Goal: Task Accomplishment & Management: Manage account settings

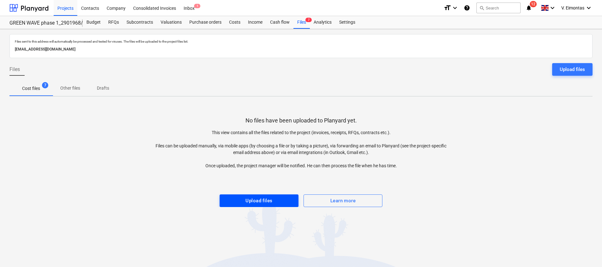
click at [248, 199] on div "Upload files" at bounding box center [259, 201] width 27 height 8
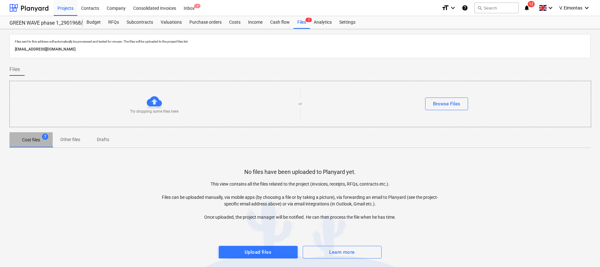
click at [33, 134] on span "Cost files 7" at bounding box center [30, 139] width 43 height 11
click at [304, 23] on div "Files 7" at bounding box center [301, 22] width 16 height 13
click at [299, 22] on div "Files 7" at bounding box center [301, 22] width 16 height 13
click at [67, 9] on div "Projects" at bounding box center [66, 8] width 24 height 16
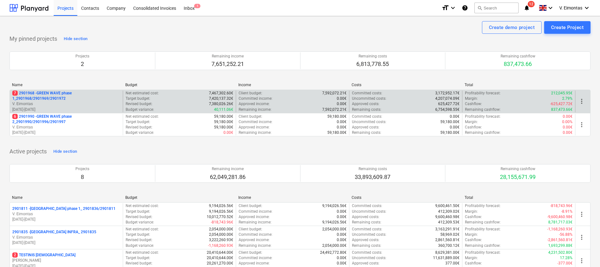
click at [56, 94] on p "7 2901968 - GREEN WAVE phase 1_2901968/2901969/2901972" at bounding box center [66, 96] width 108 height 11
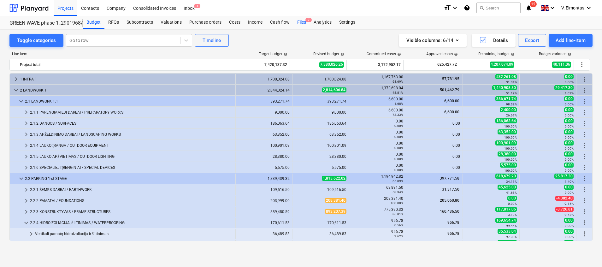
click at [302, 24] on div "Files 7" at bounding box center [301, 22] width 16 height 13
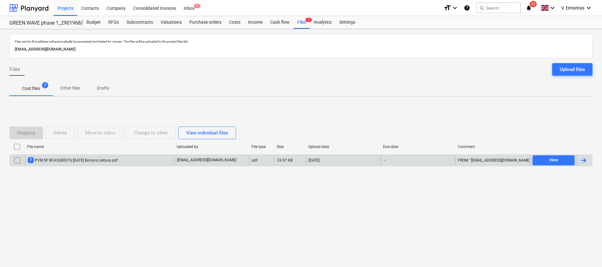
click at [84, 159] on div "7 PVM SF BCA5080076 [DATE] Bonava Lietuva.pdf" at bounding box center [73, 160] width 90 height 6
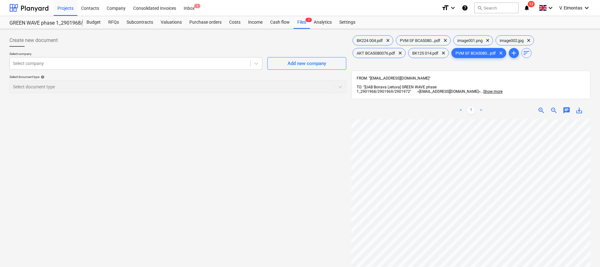
scroll to position [95, 0]
click at [299, 23] on div "Files 7" at bounding box center [301, 22] width 16 height 13
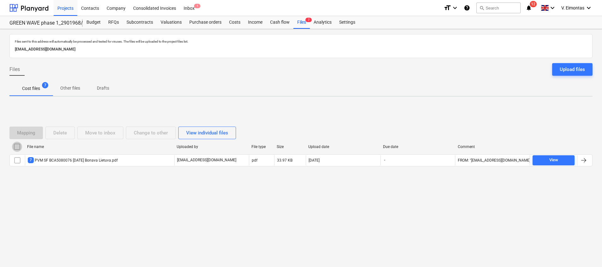
click at [17, 148] on input "checkbox" at bounding box center [17, 147] width 10 height 10
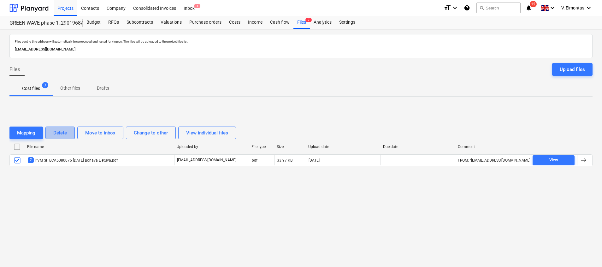
click at [70, 131] on button "Delete" at bounding box center [59, 133] width 29 height 13
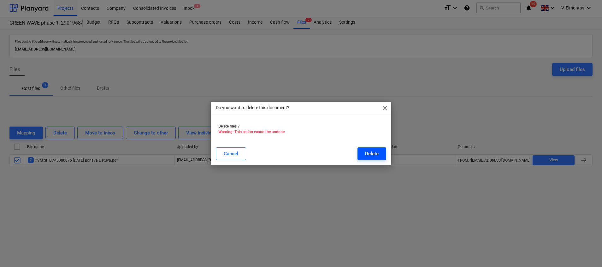
click at [371, 153] on div "Delete" at bounding box center [372, 154] width 14 height 8
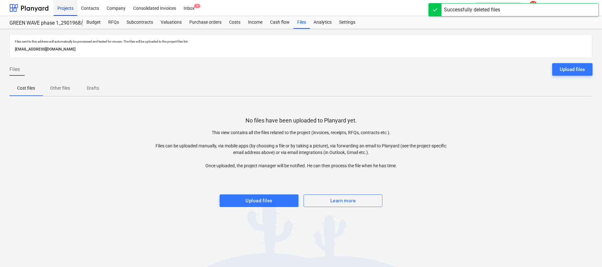
click at [67, 10] on div "Projects" at bounding box center [66, 8] width 24 height 16
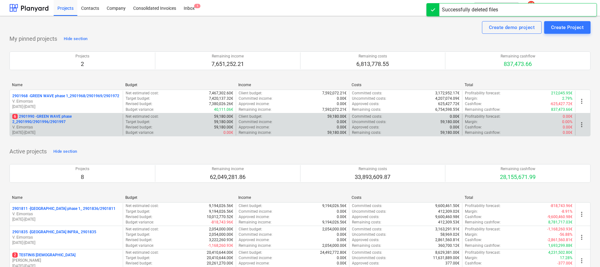
click at [49, 119] on p "6 2901990 - GREEN WAVE phase 2_2901990/2901996/2901997" at bounding box center [66, 119] width 108 height 11
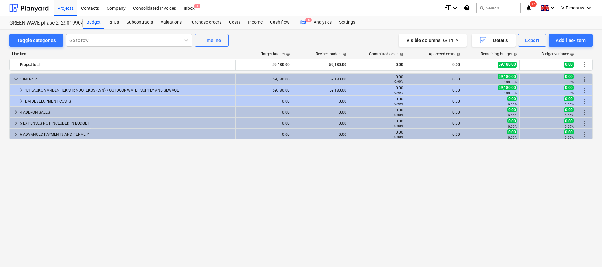
click at [304, 24] on div "Files 6" at bounding box center [301, 22] width 16 height 13
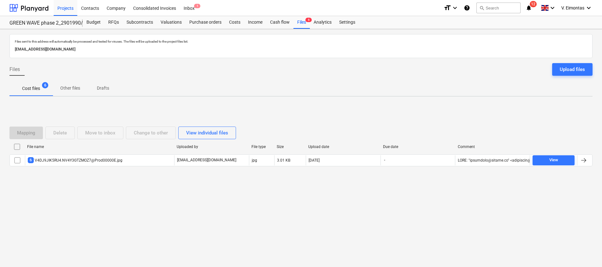
click at [72, 152] on div "File name Uploaded by File type Size Upload date Due date Comment" at bounding box center [300, 148] width 583 height 13
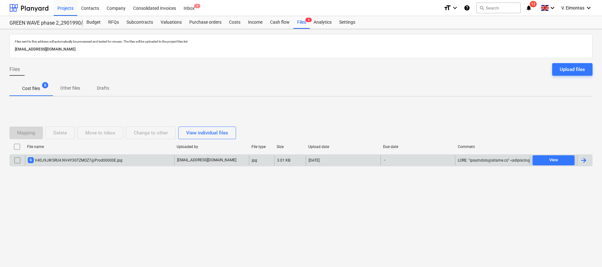
click at [74, 158] on div "6 V4DJ9JIK5RU4.NV4Y3GTZMOZ7@Prod00000E.jpg" at bounding box center [75, 160] width 95 height 6
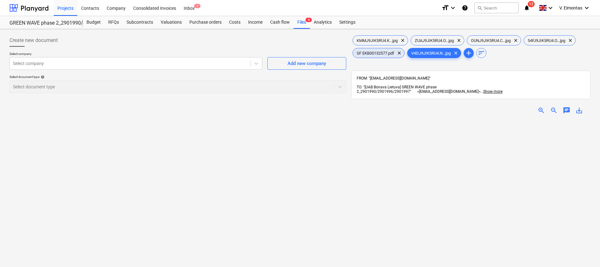
click at [383, 54] on span "SF EKB00132577.pdf" at bounding box center [375, 53] width 45 height 5
click at [582, 107] on span "save_alt" at bounding box center [579, 111] width 8 height 8
click at [112, 124] on div "Create new document Select company Select company Add new company Select docume…" at bounding box center [178, 202] width 342 height 340
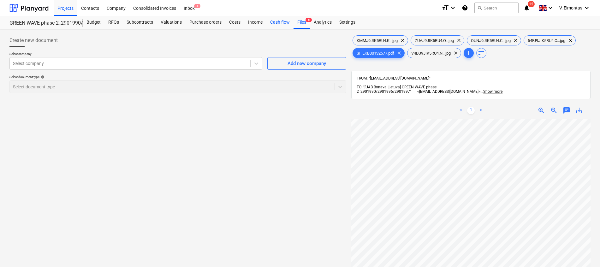
drag, startPoint x: 299, startPoint y: 23, endPoint x: 292, endPoint y: 24, distance: 6.7
click at [298, 23] on div "Files 6" at bounding box center [301, 22] width 16 height 13
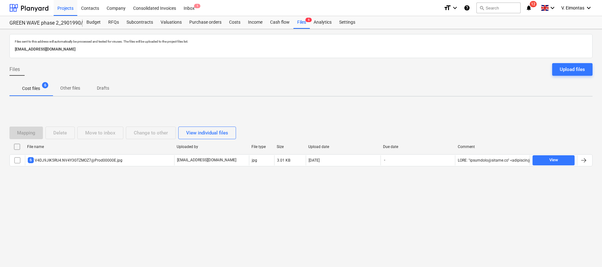
drag, startPoint x: 16, startPoint y: 148, endPoint x: 54, endPoint y: 145, distance: 38.1
click at [16, 149] on input "checkbox" at bounding box center [17, 147] width 10 height 10
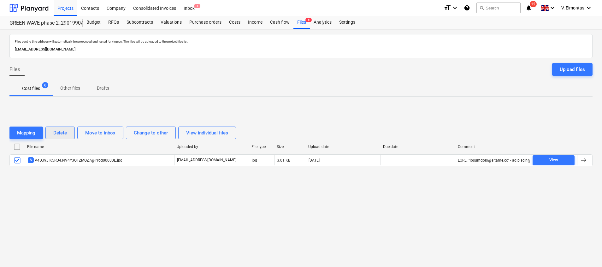
click at [65, 135] on div "Delete" at bounding box center [60, 133] width 14 height 8
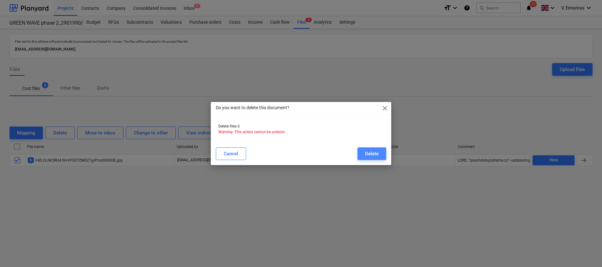
click at [364, 150] on button "Delete" at bounding box center [372, 153] width 29 height 13
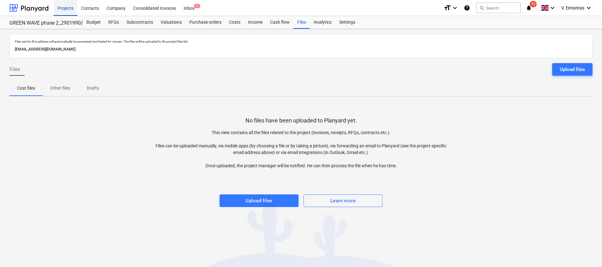
click at [56, 7] on div "Projects" at bounding box center [66, 8] width 24 height 16
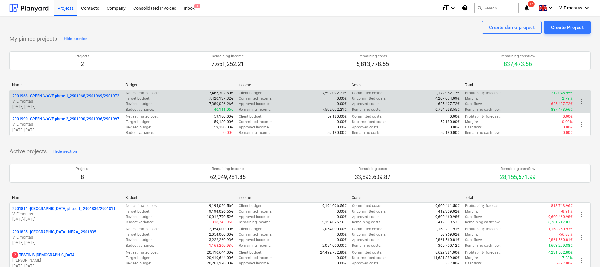
click at [94, 92] on div "2901968 - GREEN WAVE phase 1_2901968/2901969/2901972 V. Eimontas [DATE] - [DATE]" at bounding box center [66, 102] width 113 height 22
click at [94, 95] on p "2901968 - GREEN WAVE phase 1_2901968/2901969/2901972" at bounding box center [65, 95] width 107 height 5
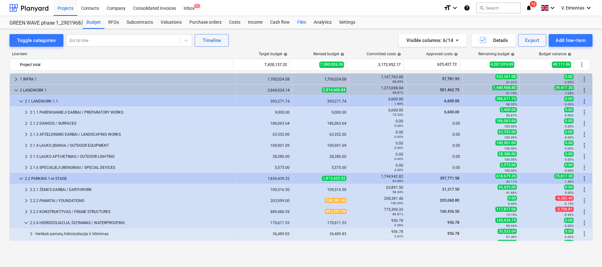
click at [305, 21] on div "Files" at bounding box center [301, 22] width 16 height 13
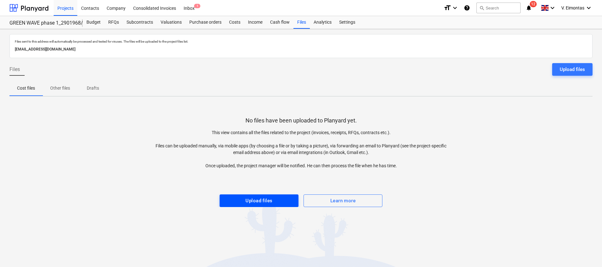
click at [246, 201] on div "Upload files" at bounding box center [259, 201] width 27 height 8
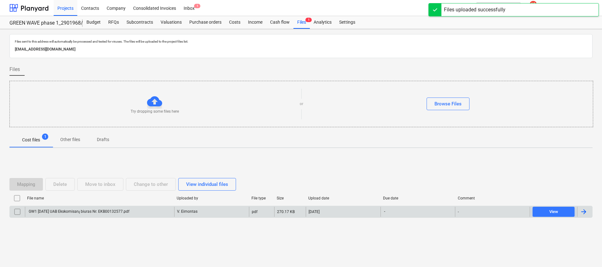
click at [88, 216] on div "GW1 [DATE] UAB Ekskomisarų biuras Nr. EKB00132577.pdf" at bounding box center [99, 212] width 149 height 10
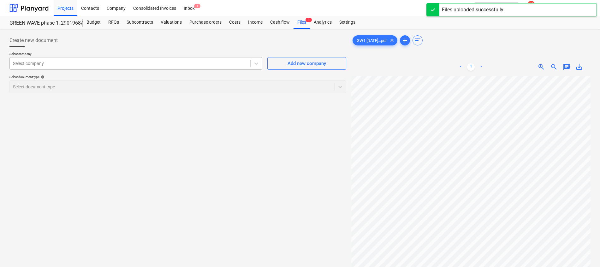
click at [185, 62] on div at bounding box center [130, 63] width 234 height 6
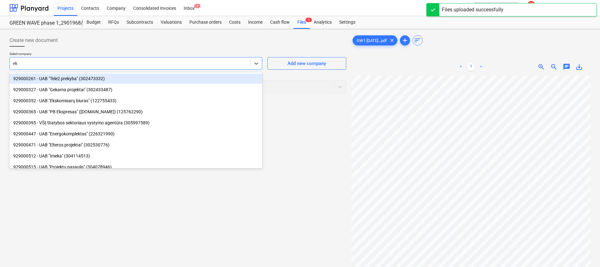
type input "eks"
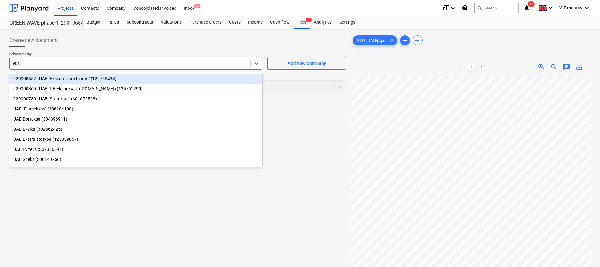
click at [150, 80] on div "929000352 - UAB "Ekskomisarų biuras" (122755433)" at bounding box center [135, 79] width 253 height 10
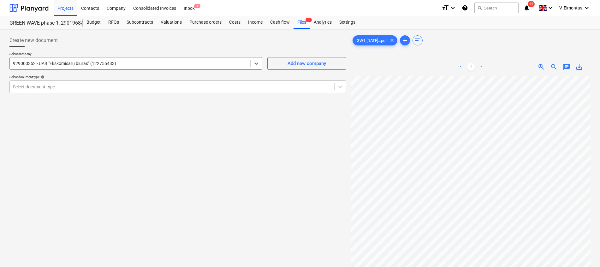
click at [134, 89] on div at bounding box center [172, 87] width 318 height 6
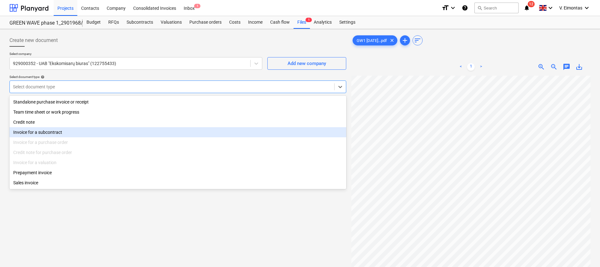
click at [68, 133] on div "Invoice for a subcontract" at bounding box center [177, 132] width 337 height 10
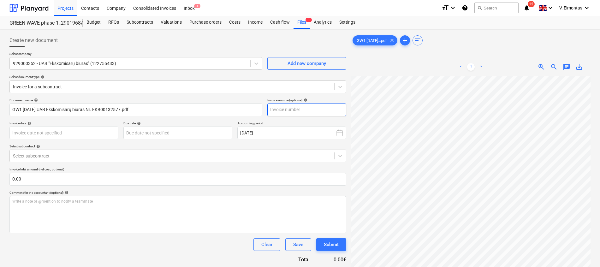
click at [294, 110] on input "text" at bounding box center [306, 110] width 79 height 13
click at [301, 110] on input "text" at bounding box center [306, 110] width 79 height 13
type input "EKB00132577"
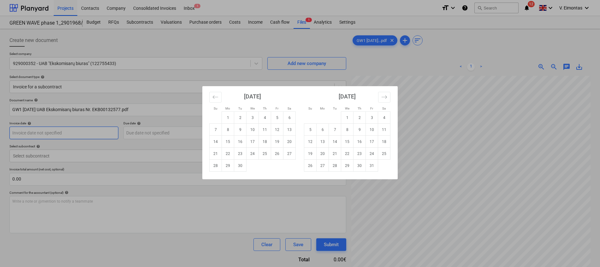
click at [93, 131] on body "Projects Contacts Company Consolidated Invoices Inbox 1 format_size keyboard_ar…" at bounding box center [300, 133] width 600 height 267
click at [212, 96] on icon "Move backward to switch to the previous month." at bounding box center [215, 97] width 6 height 6
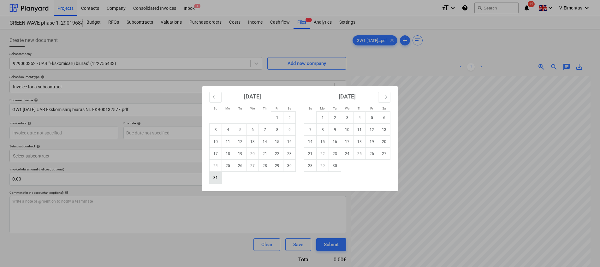
click at [212, 182] on td "31" at bounding box center [216, 178] width 12 height 12
type input "[DATE]"
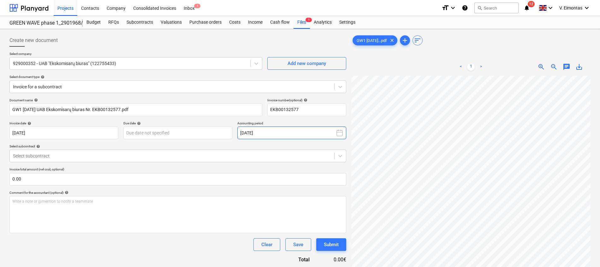
scroll to position [101, 46]
click at [330, 200] on div "Create new document Select company 929000352 - UAB "Ekskomisarų biuras" (122755…" at bounding box center [300, 180] width 586 height 296
click at [189, 139] on div "Document name help GW1 [DATE] UAB Ekskomisarų biuras Nr. EKB00132577.pdf Invoic…" at bounding box center [177, 180] width 337 height 165
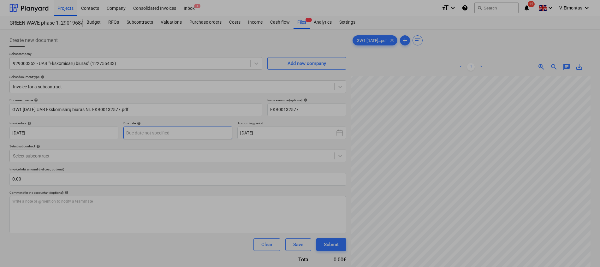
click at [189, 138] on body "Projects Contacts Company Consolidated Invoices Inbox 1 format_size keyboard_ar…" at bounding box center [300, 133] width 600 height 267
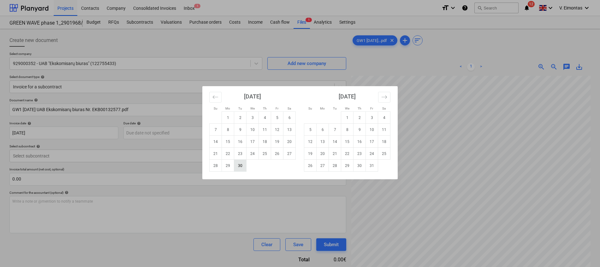
click at [241, 170] on td "30" at bounding box center [240, 166] width 12 height 12
type input "[DATE]"
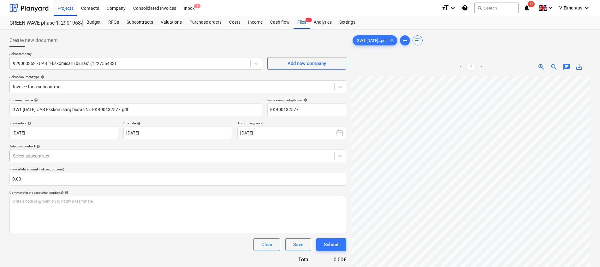
click at [122, 157] on div at bounding box center [172, 156] width 318 height 6
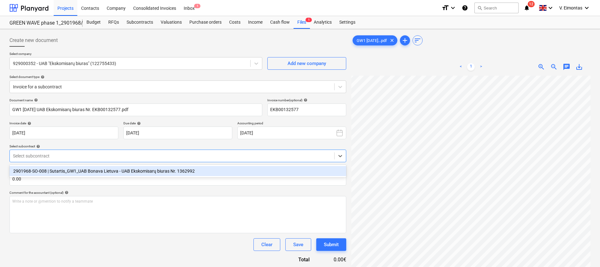
click at [87, 170] on div "2901968-SO-008 | Sutartis_GW1_UAB Bonava Lietuva - UAB Ekskomisarų biuras Nr. 1…" at bounding box center [177, 171] width 337 height 10
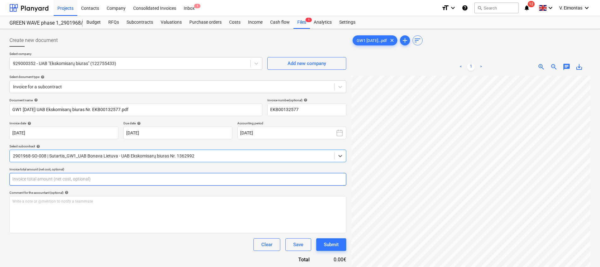
click at [88, 178] on input "text" at bounding box center [177, 179] width 337 height 13
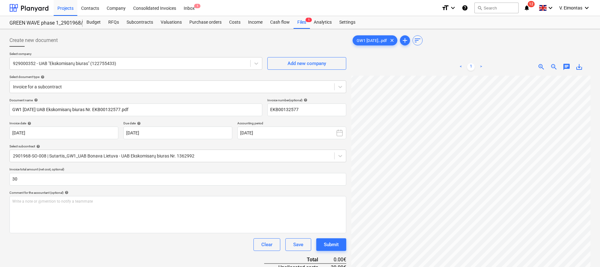
type input "30.00"
click at [92, 239] on div "Clear Save Submit" at bounding box center [177, 244] width 337 height 13
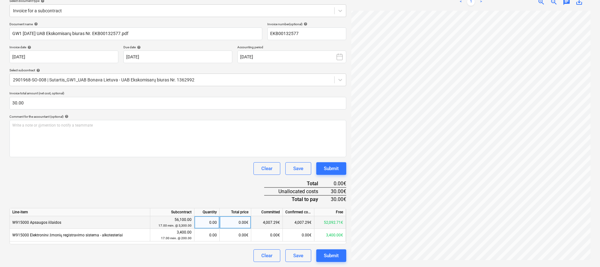
click at [231, 221] on div "0.00€" at bounding box center [236, 222] width 32 height 13
type input "30"
click at [225, 173] on div "Clear Save Submit" at bounding box center [177, 168] width 337 height 13
click at [337, 258] on div "Submit" at bounding box center [331, 256] width 15 height 8
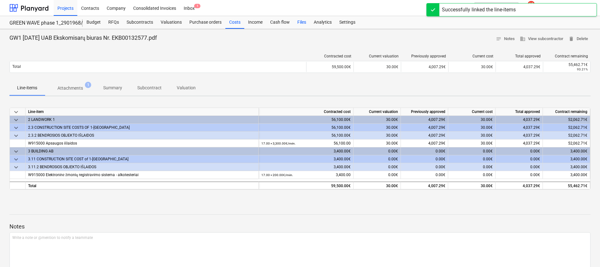
click at [305, 22] on div "Files" at bounding box center [301, 22] width 16 height 13
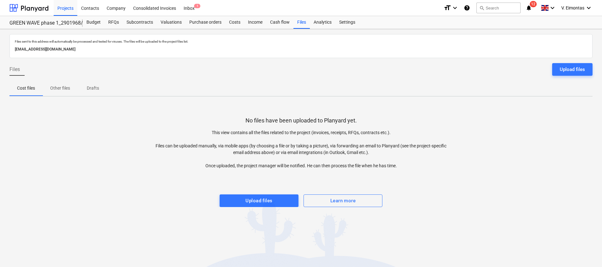
click at [463, 105] on div "No files have been uploaded to Planyard yet. This view contains all the files r…" at bounding box center [300, 154] width 583 height 105
click at [252, 203] on div "Upload files" at bounding box center [259, 201] width 27 height 8
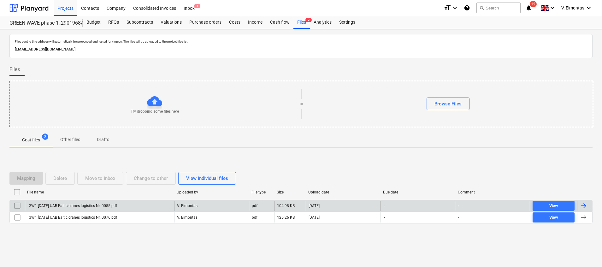
click at [103, 204] on div "GW1 [DATE] UAB Baltic cranes logistics Nr. 0055.pdf" at bounding box center [72, 206] width 89 height 4
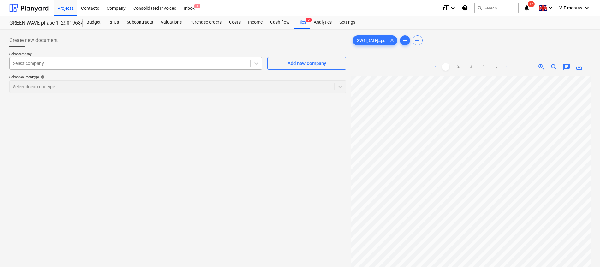
click at [179, 68] on div "Select company" at bounding box center [135, 63] width 253 height 13
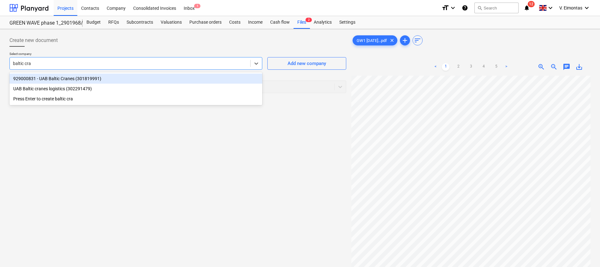
type input "baltic cran"
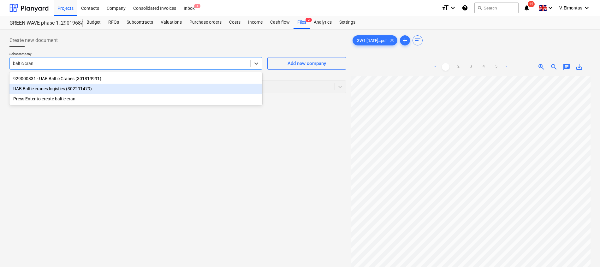
click at [43, 89] on div "UAB Baltic cranes logistics (302291479)" at bounding box center [135, 89] width 253 height 10
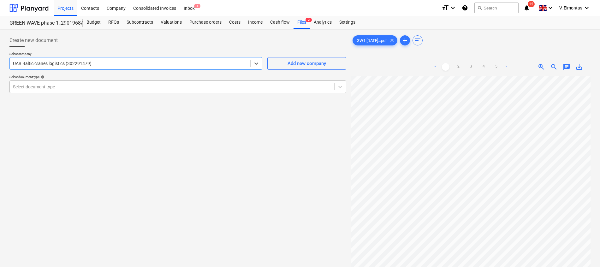
click at [44, 87] on div at bounding box center [172, 87] width 318 height 6
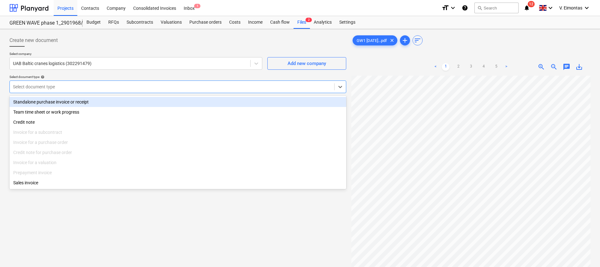
click at [53, 103] on div "Standalone purchase invoice or receipt" at bounding box center [177, 102] width 337 height 10
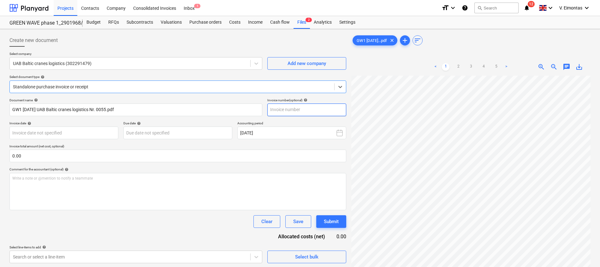
click at [305, 111] on input "text" at bounding box center [306, 110] width 79 height 13
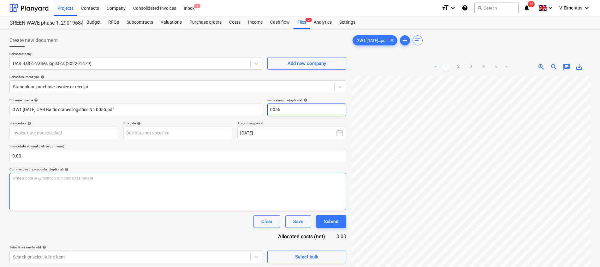
type input "0055"
click at [189, 198] on div "Write a note or @mention to notify a teammate [PERSON_NAME]" at bounding box center [177, 191] width 337 height 37
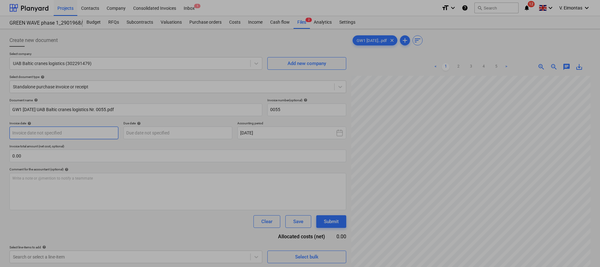
click at [62, 132] on body "Projects Contacts Company Consolidated Invoices Inbox 1 format_size keyboard_ar…" at bounding box center [300, 133] width 600 height 267
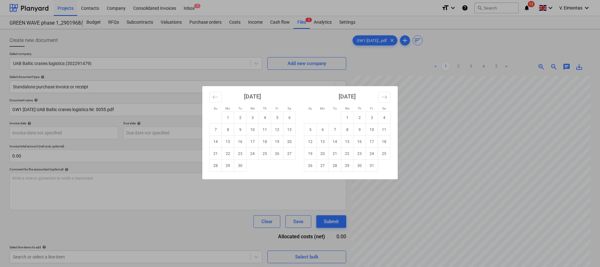
click at [450, 125] on div "Su Mo Tu We Th Fr Sa Su Mo Tu We Th Fr Sa [DATE] 1 2 3 4 5 6 7 8 9 10 11 12 13 …" at bounding box center [300, 133] width 600 height 267
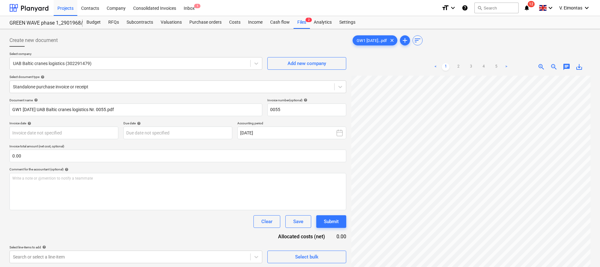
scroll to position [0, 45]
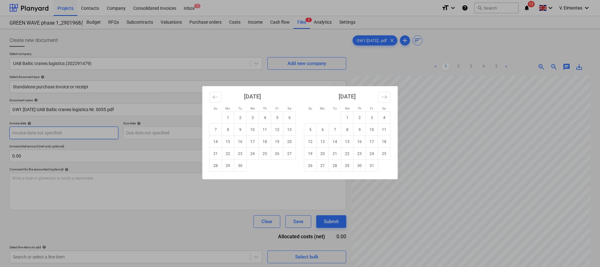
click at [104, 131] on body "Projects Contacts Company Consolidated Invoices Inbox 1 format_size keyboard_ar…" at bounding box center [300, 133] width 600 height 267
click at [212, 98] on icon "Move backward to switch to the previous month." at bounding box center [215, 97] width 6 height 6
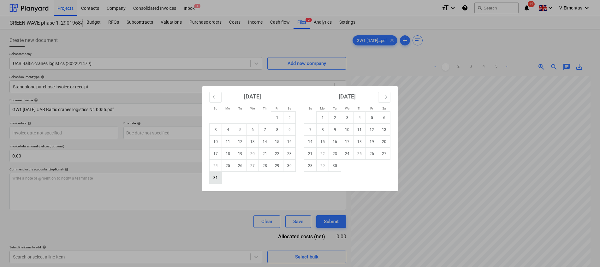
click at [215, 178] on td "31" at bounding box center [216, 178] width 12 height 12
type input "[DATE]"
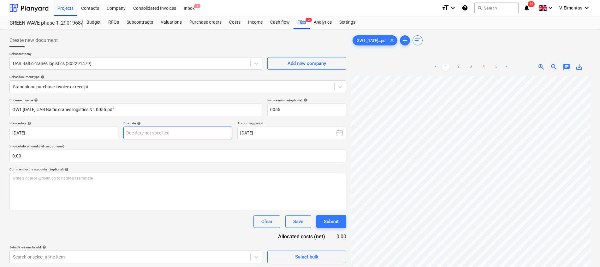
click at [191, 133] on body "Projects Contacts Company Consolidated Invoices Inbox 1 format_size keyboard_ar…" at bounding box center [300, 133] width 600 height 267
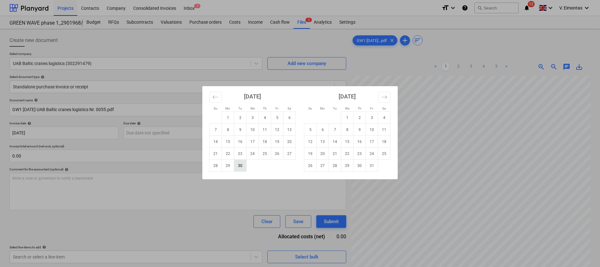
click at [240, 169] on td "30" at bounding box center [240, 166] width 12 height 12
type input "[DATE]"
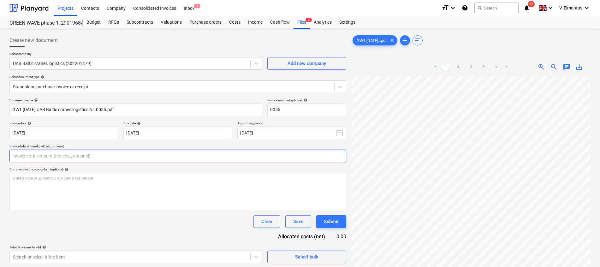
click at [80, 153] on input "text" at bounding box center [177, 156] width 337 height 13
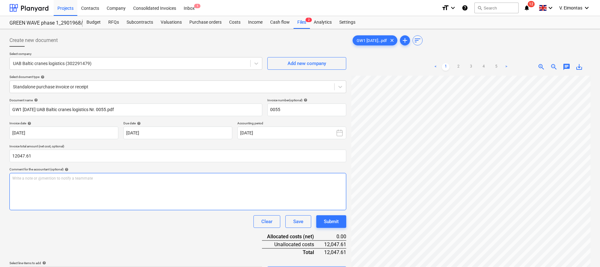
type input "12,047.61"
click at [199, 200] on div "Write a note or @mention to notify a teammate [PERSON_NAME]" at bounding box center [177, 191] width 337 height 37
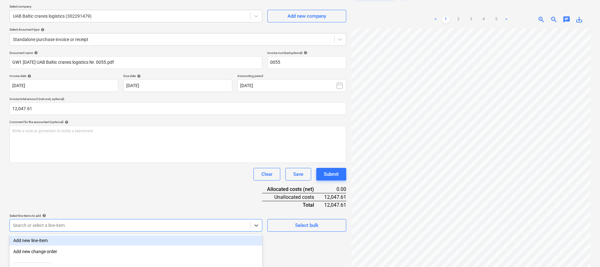
scroll to position [110, 0]
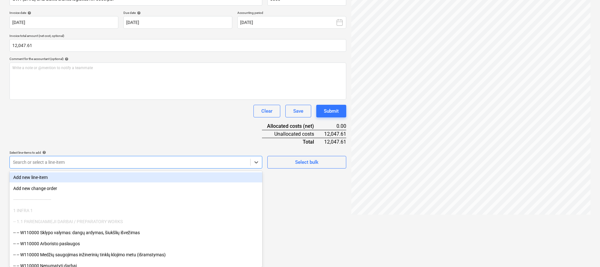
click at [154, 157] on body "Projects Contacts Company Consolidated Invoices Inbox 1 format_size keyboard_ar…" at bounding box center [300, 23] width 600 height 267
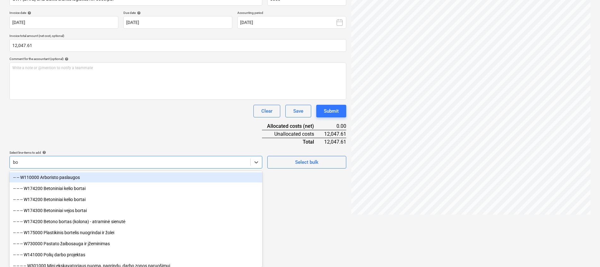
type input "bok"
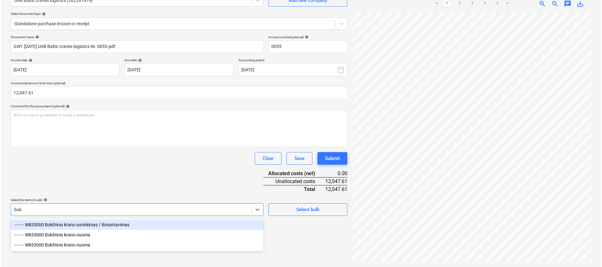
scroll to position [63, 0]
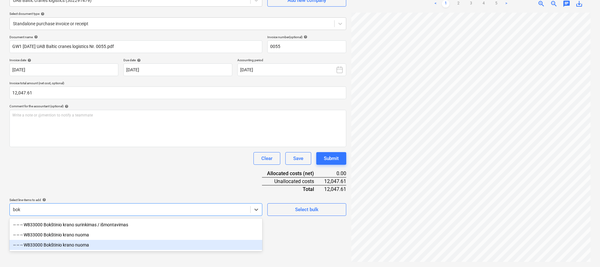
click at [89, 244] on div "-- -- -- W833000 Bokštinio krano nuoma" at bounding box center [135, 245] width 253 height 10
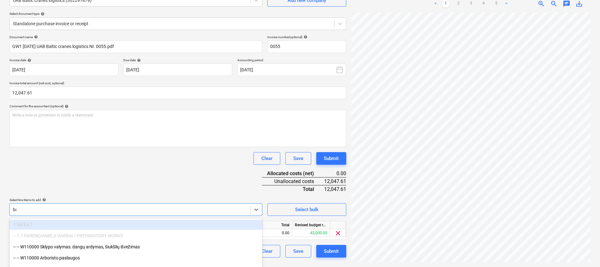
type input "bok"
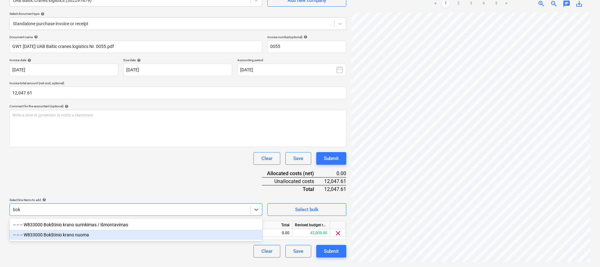
click at [127, 236] on div "-- -- -- W833000 Bokštinio krano nuoma" at bounding box center [135, 235] width 253 height 10
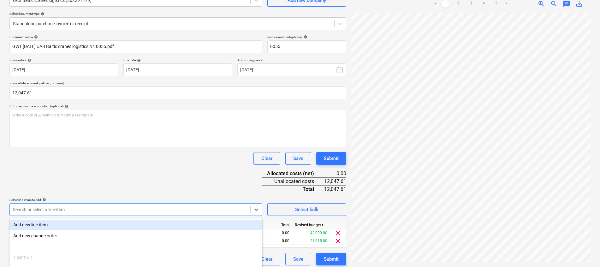
click at [183, 153] on div "Clear Save Submit" at bounding box center [177, 158] width 337 height 13
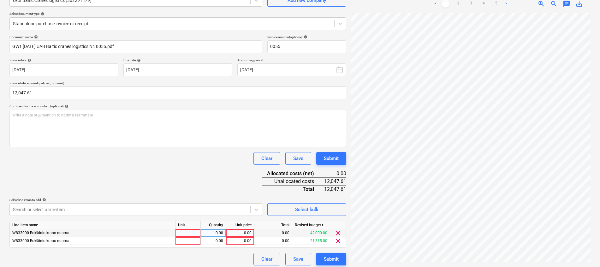
click at [337, 232] on span "clear" at bounding box center [338, 233] width 8 height 8
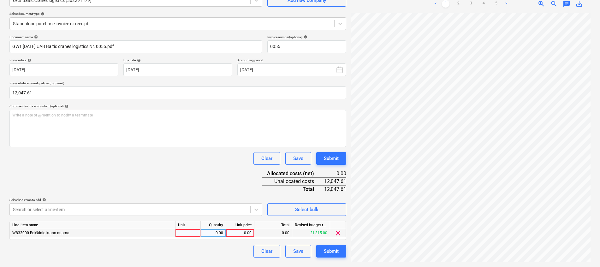
click at [193, 233] on div at bounding box center [187, 233] width 25 height 8
type input "mėn."
type input "ą"
type input "12047.61"
click at [222, 188] on div "Document name help GW1 [DATE] UAB Baltic cranes logistics Nr. 0055.pdf Invoice …" at bounding box center [177, 146] width 337 height 222
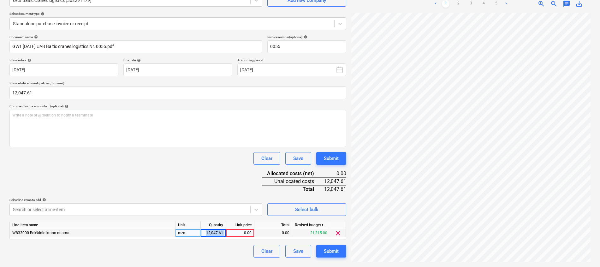
drag, startPoint x: 204, startPoint y: 231, endPoint x: 229, endPoint y: 231, distance: 24.3
click at [0, 0] on div "W833000 Bokštinio krano nuoma mėn. 12,047.61 0.00 0.00 21,315.00 clear" at bounding box center [0, 0] width 0 height 0
click at [241, 233] on div "0.00" at bounding box center [239, 233] width 23 height 8
click at [221, 233] on div "12,047.61" at bounding box center [213, 233] width 20 height 8
type input "1"
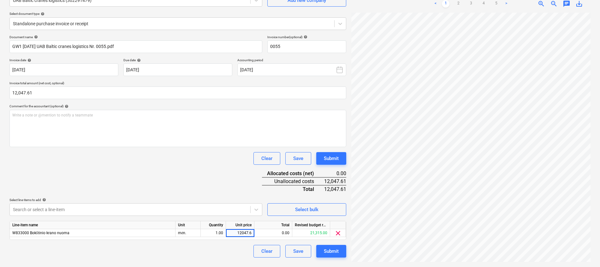
type input "12047.61"
click at [223, 174] on div "Document name help GW1 [DATE] UAB Baltic cranes logistics Nr. 0055.pdf Invoice …" at bounding box center [177, 146] width 337 height 222
click at [329, 252] on div "Submit" at bounding box center [331, 251] width 15 height 8
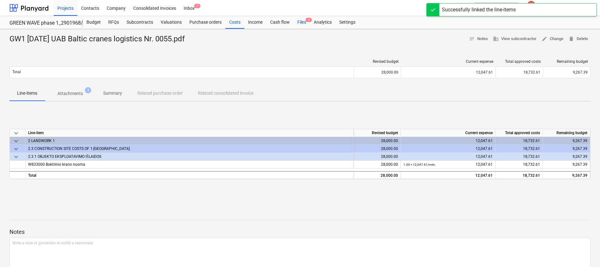
click at [304, 27] on div "Files 2" at bounding box center [301, 22] width 16 height 13
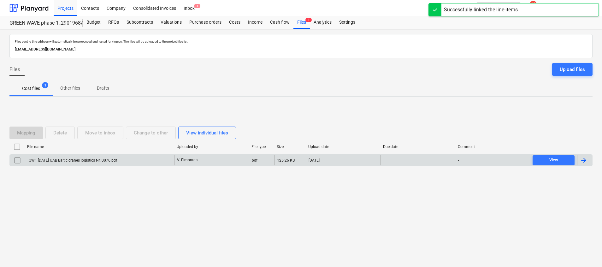
click at [136, 160] on div "GW1 [DATE] UAB Baltic cranes logistics Nr. 0076.pdf" at bounding box center [99, 160] width 149 height 10
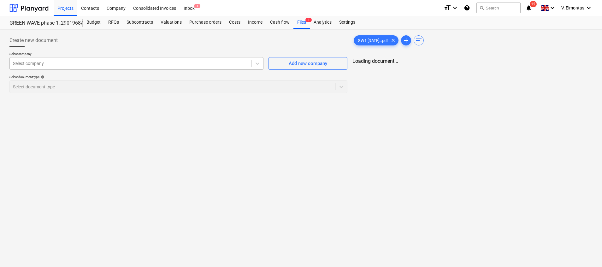
click at [128, 67] on div "Select company" at bounding box center [131, 63] width 242 height 9
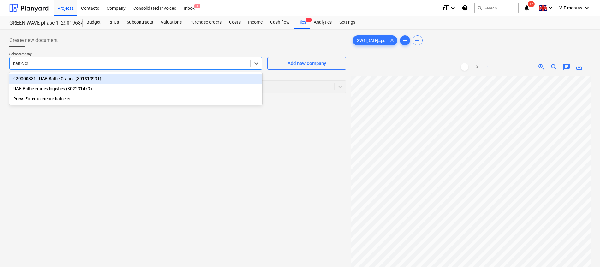
type input "baltic cra"
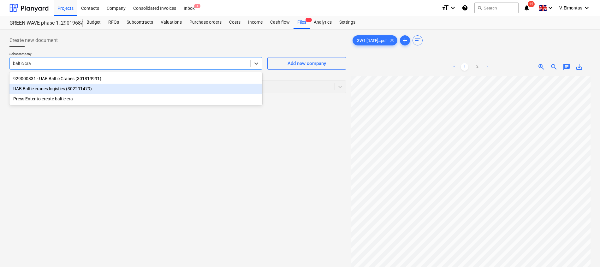
click at [80, 89] on div "UAB Baltic cranes logistics (302291479)" at bounding box center [135, 89] width 253 height 10
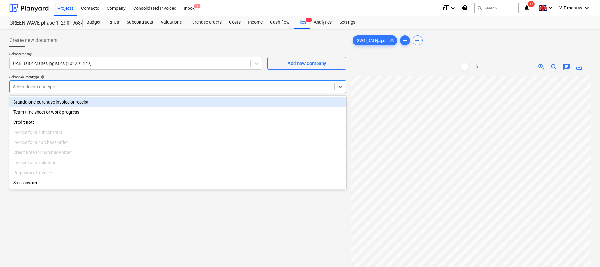
click at [80, 88] on div at bounding box center [172, 87] width 318 height 6
click at [54, 100] on div "Standalone purchase invoice or receipt" at bounding box center [177, 102] width 337 height 10
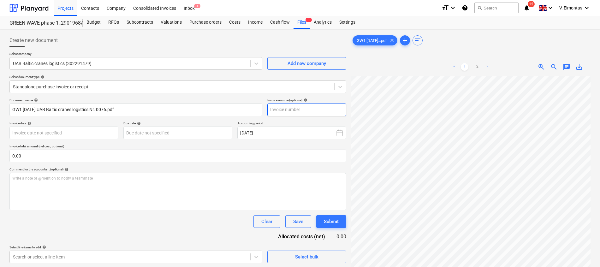
click at [325, 112] on input "text" at bounding box center [306, 110] width 79 height 13
type input "0076"
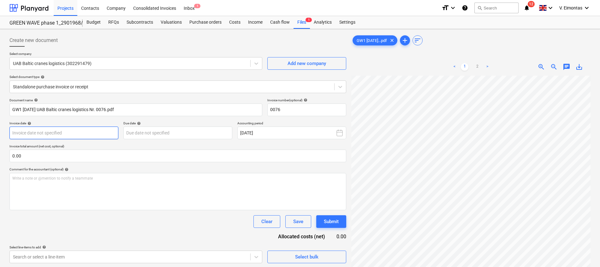
click at [101, 134] on body "Projects Contacts Company Consolidated Invoices Inbox 1 format_size keyboard_ar…" at bounding box center [300, 133] width 600 height 267
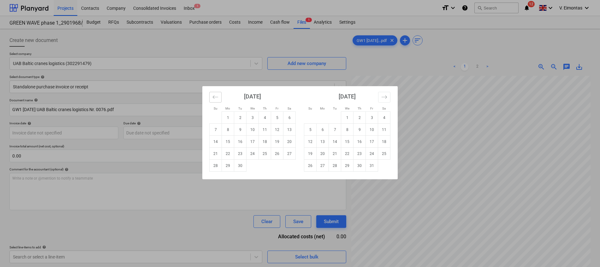
click at [214, 97] on icon "Move backward to switch to the previous month." at bounding box center [215, 97] width 6 height 6
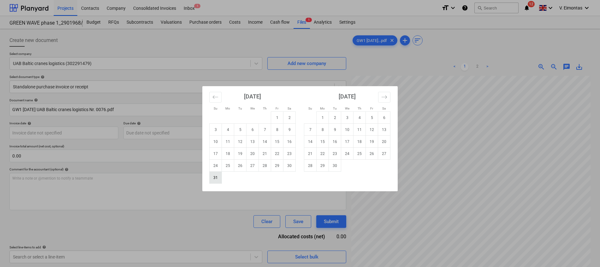
click at [216, 177] on td "31" at bounding box center [216, 178] width 12 height 12
type input "[DATE]"
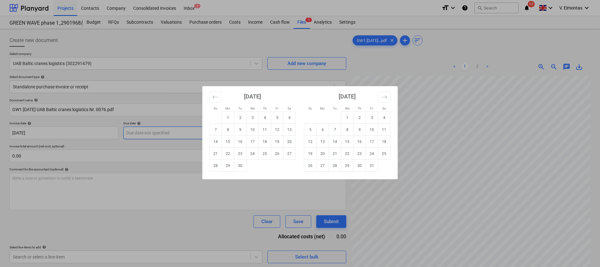
click at [182, 130] on body "Projects Contacts Company Consolidated Invoices Inbox 1 format_size keyboard_ar…" at bounding box center [300, 133] width 600 height 267
click at [245, 164] on td "30" at bounding box center [240, 166] width 12 height 12
type input "[DATE]"
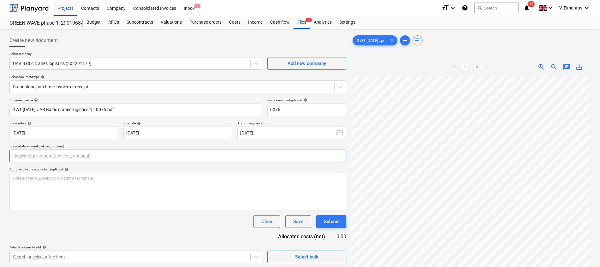
click at [172, 157] on input "text" at bounding box center [177, 156] width 337 height 13
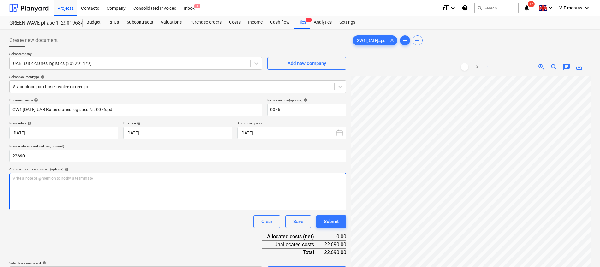
type input "22,690.00"
click at [148, 190] on div "Write a note or @mention to notify a teammate [PERSON_NAME]" at bounding box center [177, 191] width 337 height 37
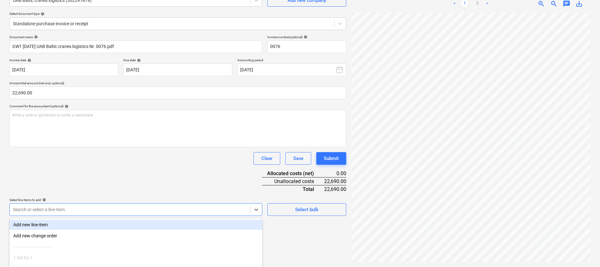
click at [149, 204] on body "Projects Contacts Company Consolidated Invoices Inbox 1 format_size keyboard_ar…" at bounding box center [300, 70] width 600 height 267
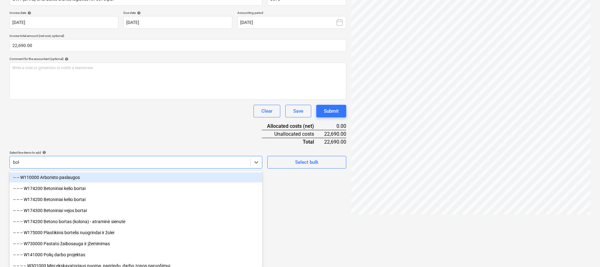
scroll to position [63, 0]
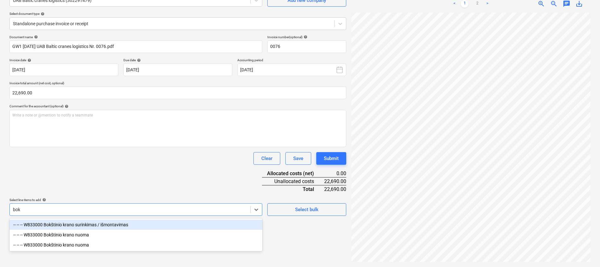
type input "bokš"
click at [134, 226] on div "-- -- -- W833000 Bokštinio krano surinkimas / išmontavimas" at bounding box center [135, 225] width 253 height 10
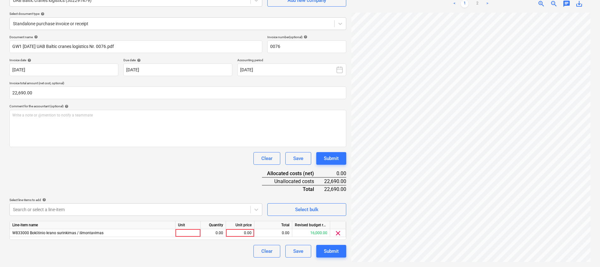
click at [214, 174] on div "Document name help GW1 [DATE] UAB Baltic cranes logistics Nr. 0076.pdf Invoice …" at bounding box center [177, 146] width 337 height 222
click at [193, 232] on div at bounding box center [187, 233] width 25 height 8
type input "kompl."
type input "2"
click at [209, 189] on div "Document name help GW1 [DATE] UAB Baltic cranes logistics Nr. 0076.pdf Invoice …" at bounding box center [177, 146] width 337 height 222
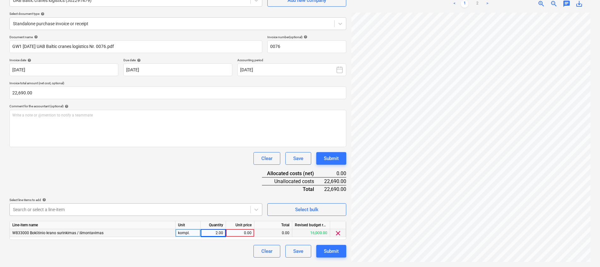
click at [161, 204] on body "Projects Contacts Company Consolidated Invoices Inbox 1 format_size keyboard_ar…" at bounding box center [300, 70] width 600 height 267
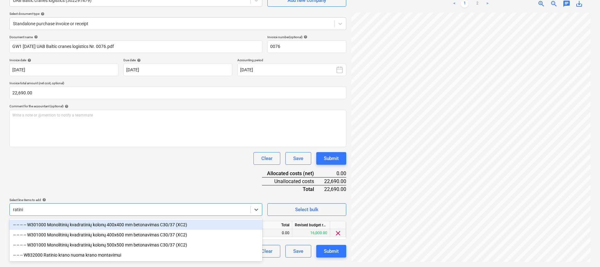
type input "ratinio"
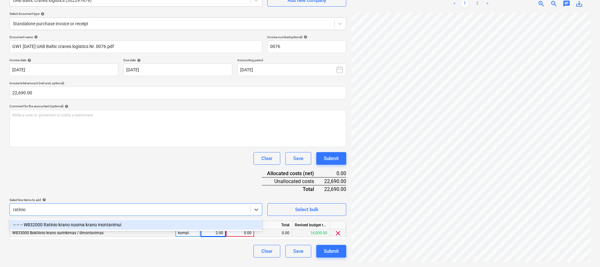
click at [134, 223] on div "-- -- -- W832000 Ratinio krano nuoma krano montavimui" at bounding box center [135, 225] width 253 height 10
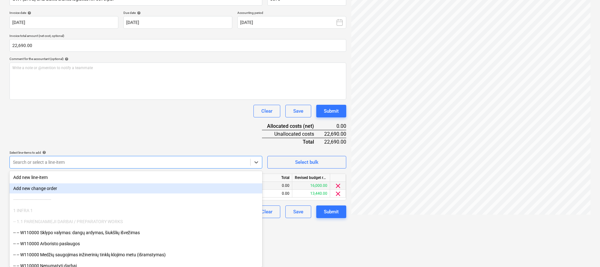
click at [201, 126] on div "Document name help GW1 [DATE] UAB Baltic cranes logistics Nr. 0076.pdf Invoice …" at bounding box center [177, 103] width 337 height 230
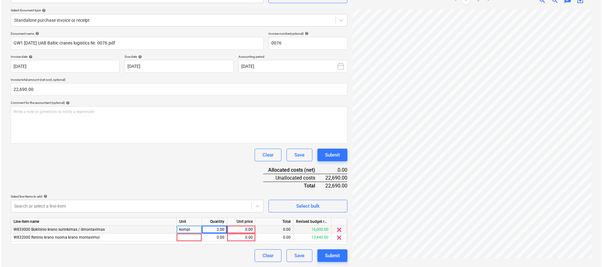
scroll to position [67, 0]
click at [183, 239] on div at bounding box center [187, 238] width 25 height 8
type input "kompl."
click at [244, 229] on div "0.00" at bounding box center [239, 230] width 23 height 8
type input "17"
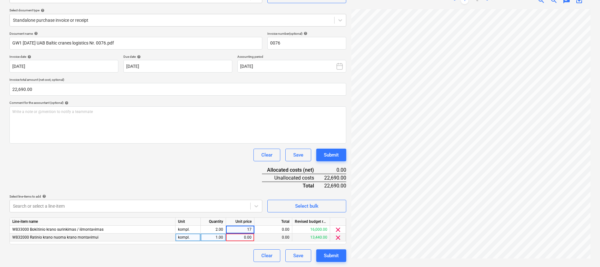
click at [209, 171] on div "Document name help GW1 [DATE] UAB Baltic cranes logistics Nr. 0076.pdf Invoice …" at bounding box center [177, 147] width 337 height 230
click at [242, 232] on div "17.00" at bounding box center [239, 230] width 23 height 8
type input "17000"
click at [235, 177] on div "Document name help GW1 [DATE] UAB Baltic cranes logistics Nr. 0076.pdf Invoice …" at bounding box center [177, 147] width 337 height 230
click at [243, 232] on div "17,000.00" at bounding box center [239, 230] width 23 height 8
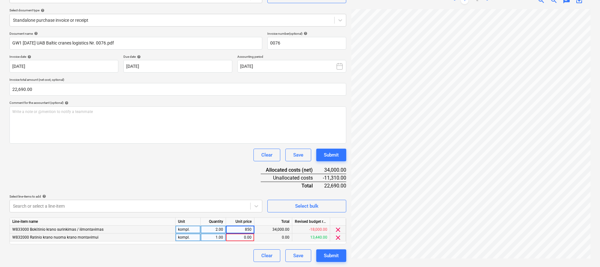
type input "8500"
click at [210, 163] on div "Document name help GW1 [DATE] UAB Baltic cranes logistics Nr. 0076.pdf Invoice …" at bounding box center [177, 147] width 337 height 230
click at [241, 237] on div "0.00" at bounding box center [239, 238] width 23 height 8
type input "5690"
click at [225, 173] on div "Document name help GW1 [DATE] UAB Baltic cranes logistics Nr. 0076.pdf Invoice …" at bounding box center [177, 147] width 337 height 230
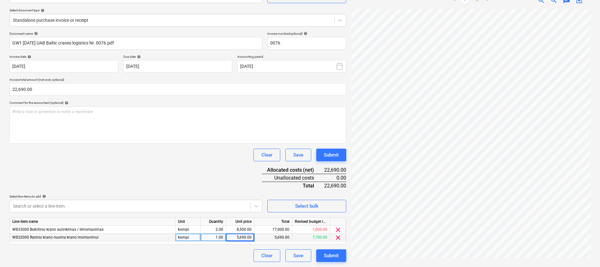
click at [235, 237] on div "5,690.00" at bounding box center [239, 238] width 23 height 8
click at [239, 239] on input "5690" at bounding box center [240, 238] width 28 height 8
type input "6690"
click at [242, 230] on div "8,500.00" at bounding box center [239, 230] width 23 height 8
type input "8000"
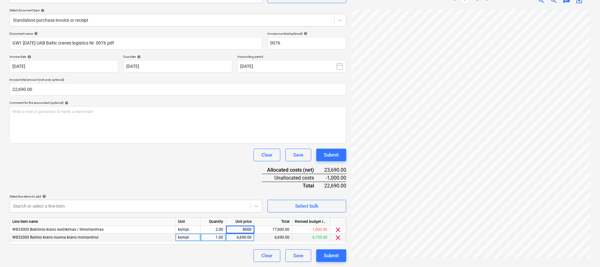
click at [223, 184] on div "Document name help GW1 [DATE] UAB Baltic cranes logistics Nr. 0076.pdf Invoice …" at bounding box center [177, 147] width 337 height 230
click at [337, 258] on div "Submit" at bounding box center [331, 256] width 15 height 8
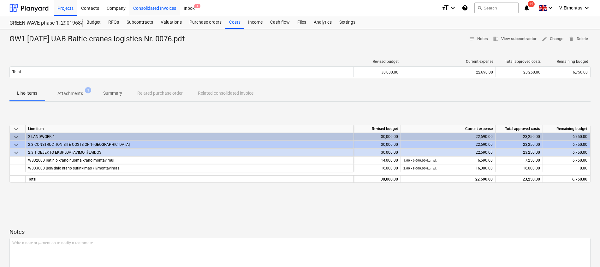
drag, startPoint x: 68, startPoint y: 8, endPoint x: 170, endPoint y: 7, distance: 101.6
click at [68, 8] on div "Projects" at bounding box center [66, 8] width 24 height 16
